Goal: Task Accomplishment & Management: Use online tool/utility

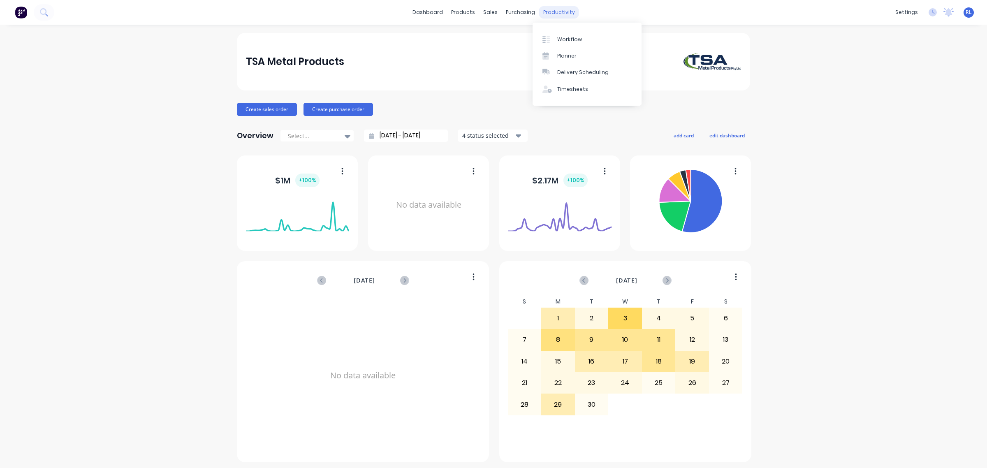
click at [557, 11] on div "productivity" at bounding box center [559, 12] width 40 height 12
click at [564, 36] on div "Workflow" at bounding box center [569, 39] width 25 height 7
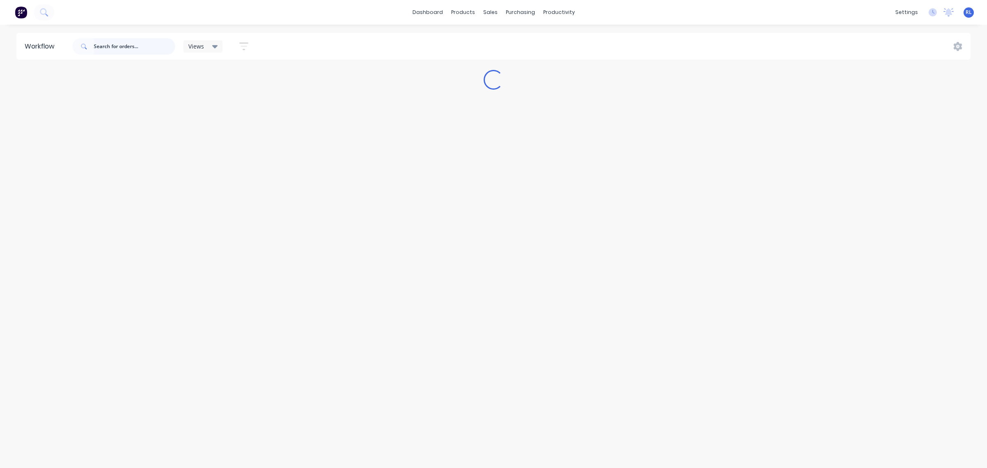
click at [135, 48] on input "text" at bounding box center [134, 46] width 81 height 16
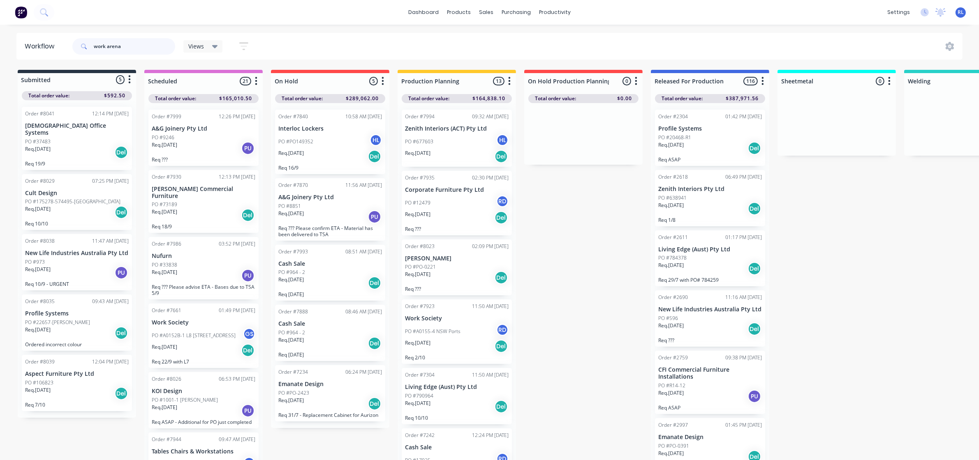
type input "work arena"
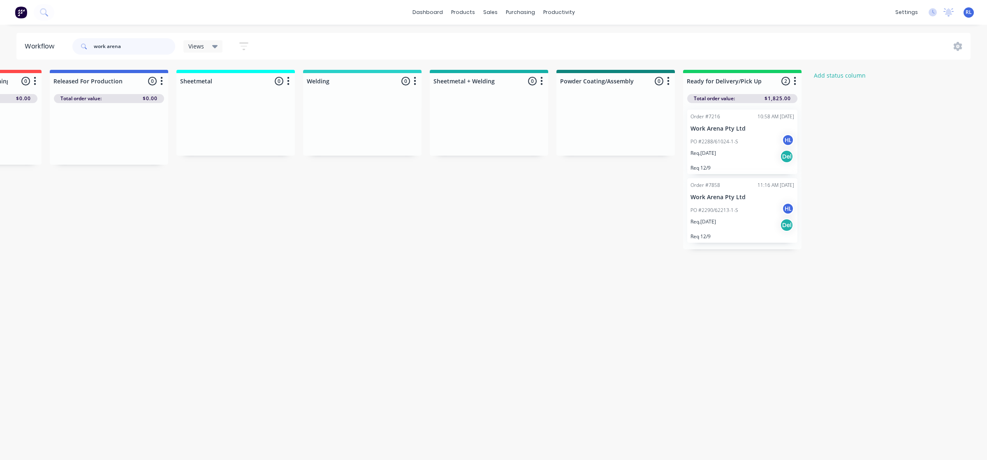
scroll to position [0, 623]
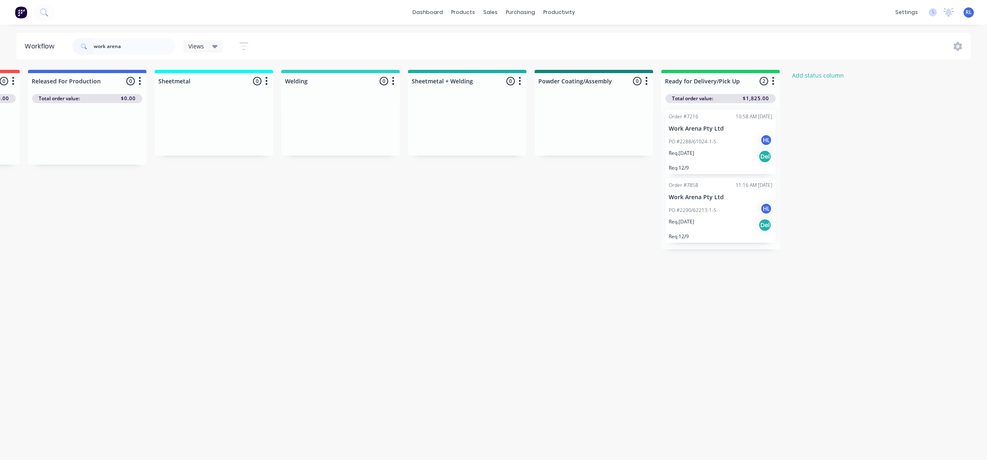
click at [736, 216] on div "PO #2290/62213-1-S HL" at bounding box center [721, 211] width 104 height 16
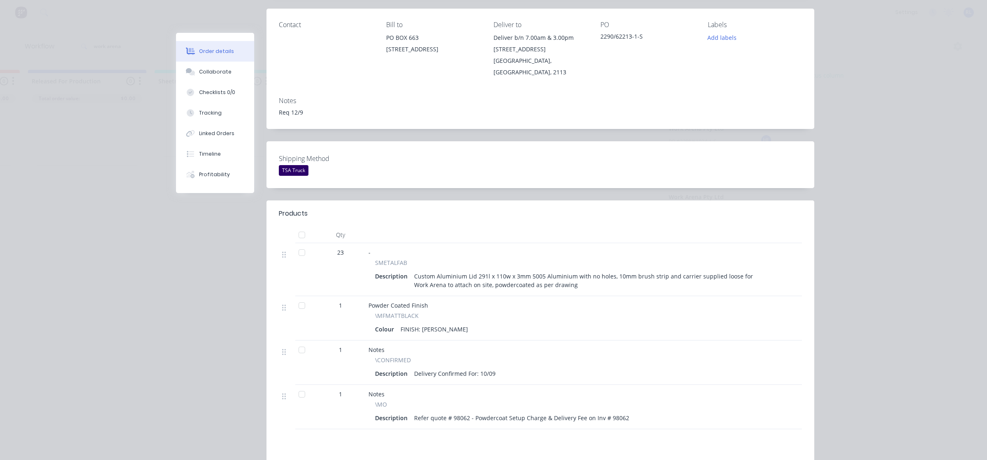
scroll to position [0, 0]
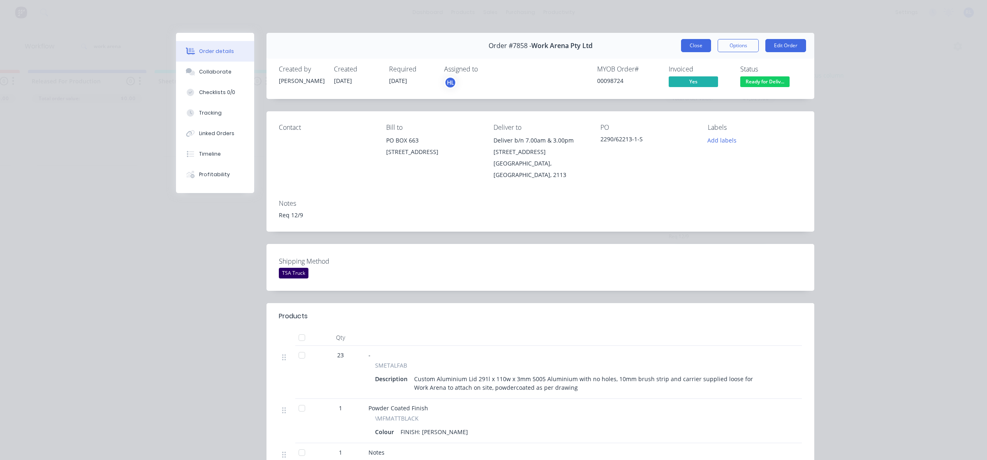
click at [692, 48] on button "Close" at bounding box center [696, 45] width 30 height 13
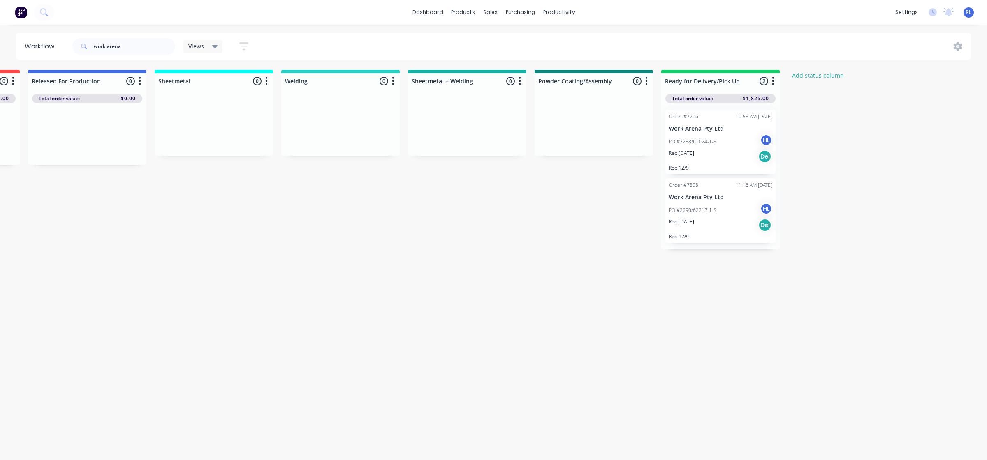
click at [712, 134] on div "PO #2288/61024-1-S HL" at bounding box center [721, 142] width 104 height 16
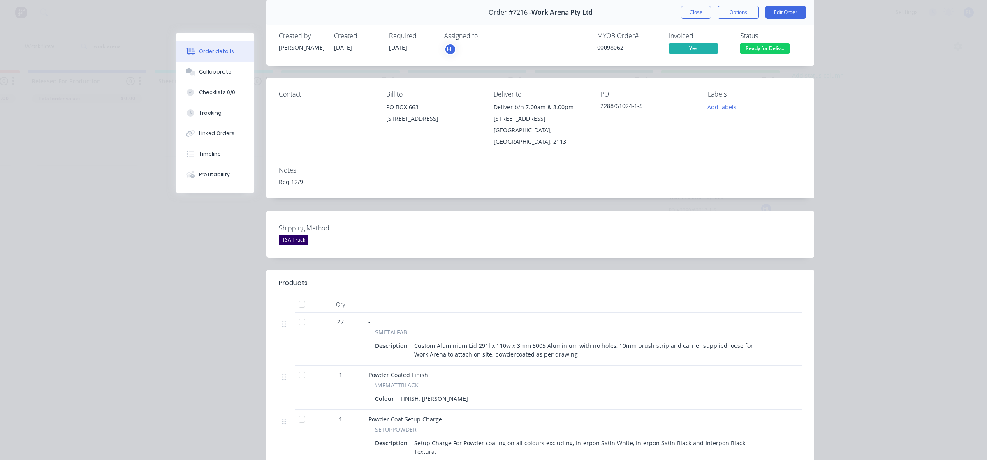
scroll to position [51, 0]
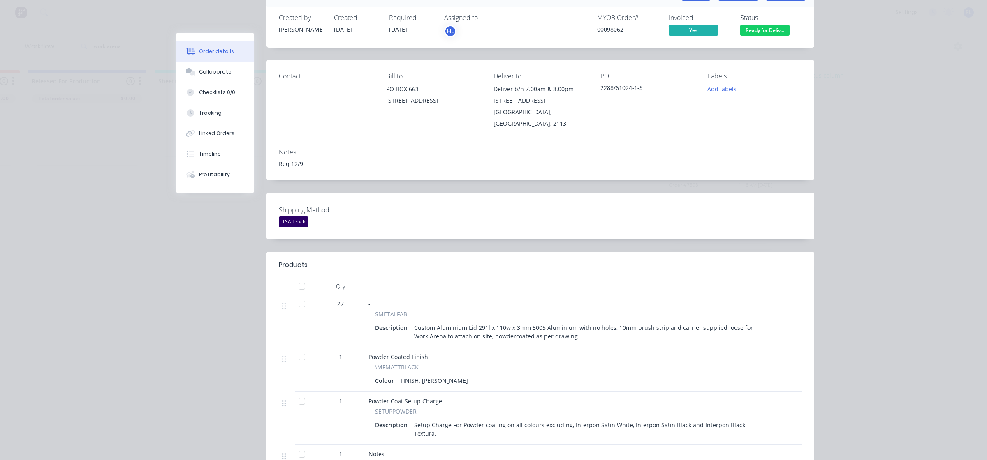
click at [624, 27] on div "00098062" at bounding box center [628, 29] width 62 height 9
click at [607, 29] on div "00098062" at bounding box center [628, 29] width 62 height 9
drag, startPoint x: 603, startPoint y: 28, endPoint x: 638, endPoint y: 31, distance: 35.1
click at [638, 31] on div "00098062" at bounding box center [628, 29] width 62 height 9
copy div "98062"
